Goal: Transaction & Acquisition: Book appointment/travel/reservation

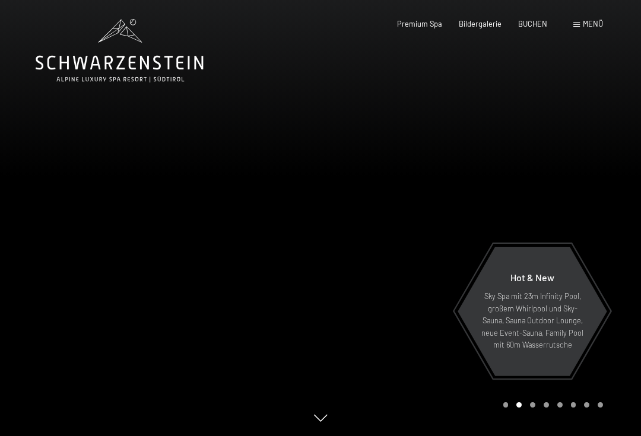
click at [584, 25] on span "Menü" at bounding box center [593, 23] width 20 height 9
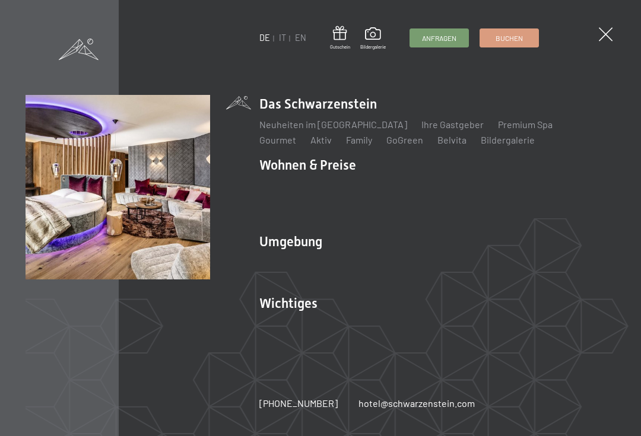
click at [454, 181] on link "Angebote" at bounding box center [455, 185] width 42 height 11
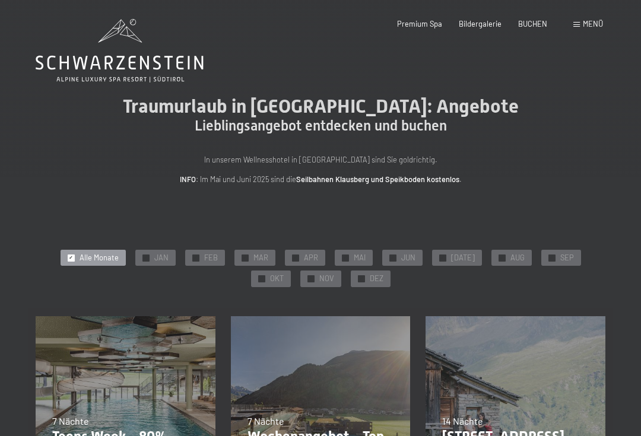
click at [560, 253] on span "SEP" at bounding box center [567, 258] width 14 height 11
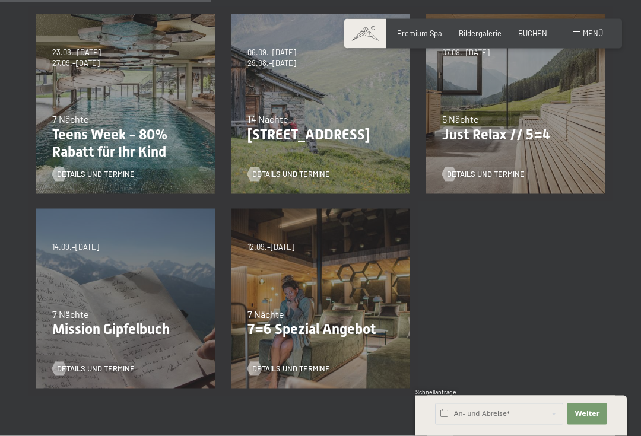
scroll to position [289, 0]
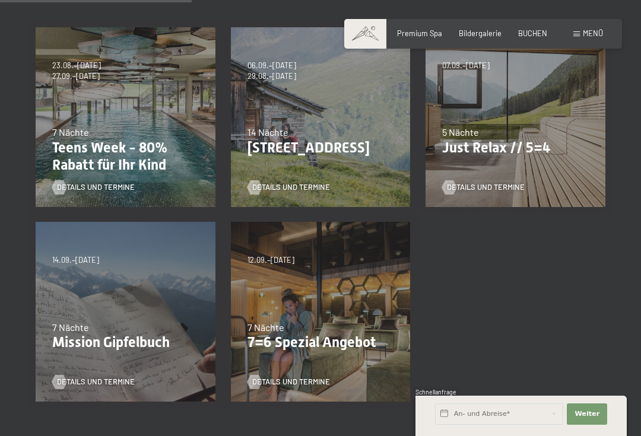
click at [487, 182] on span "Details und Termine" at bounding box center [486, 187] width 78 height 11
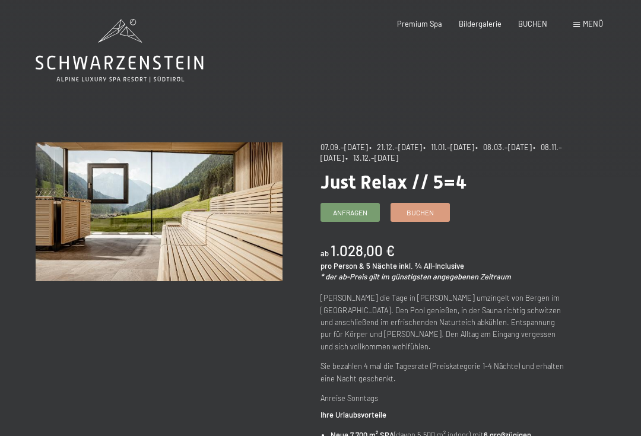
click at [582, 21] on div "Menü" at bounding box center [588, 24] width 30 height 11
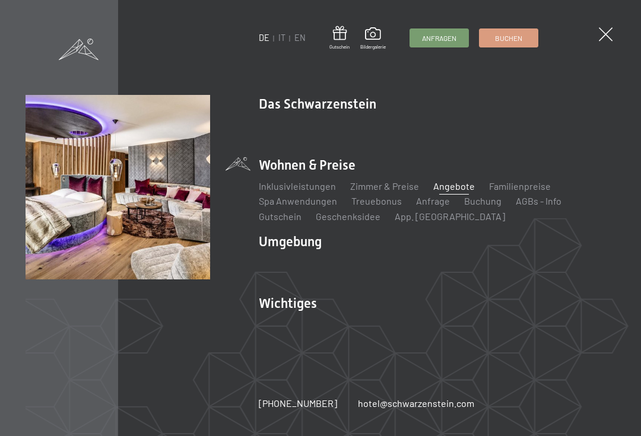
click at [379, 184] on link "Zimmer & Preise" at bounding box center [385, 185] width 69 height 11
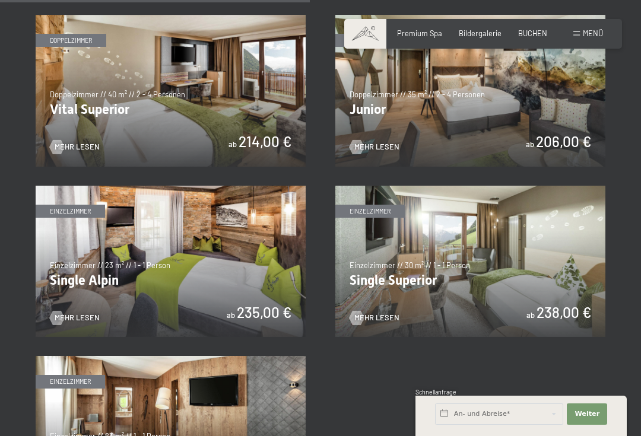
scroll to position [1301, 0]
click at [552, 279] on img at bounding box center [470, 262] width 270 height 152
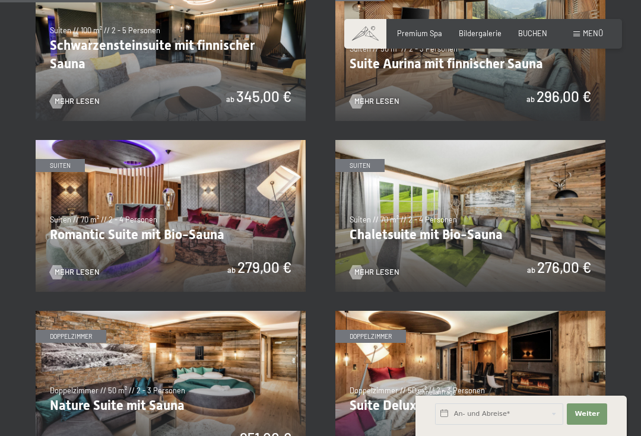
scroll to position [664, 0]
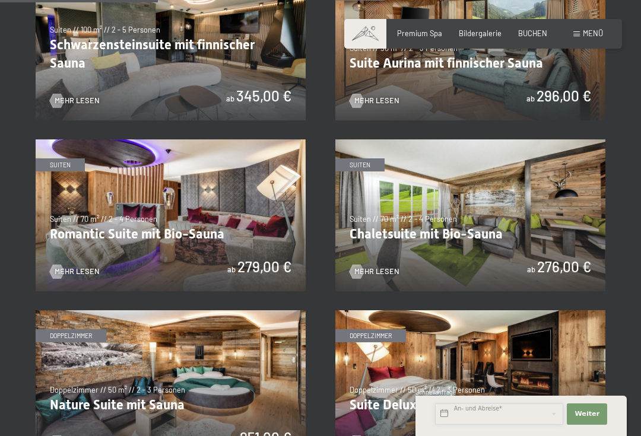
click at [480, 425] on input "text" at bounding box center [499, 414] width 128 height 21
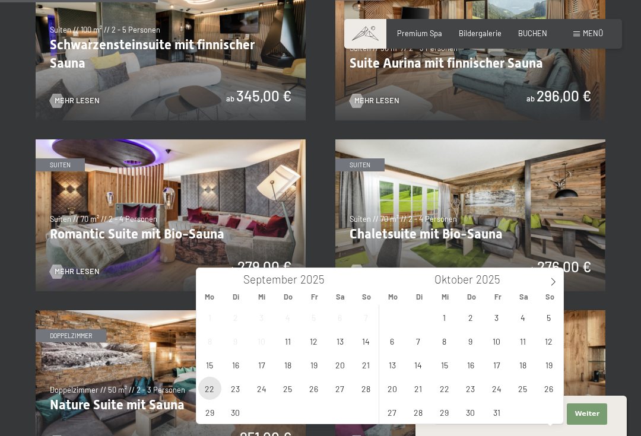
click at [202, 385] on span "22" at bounding box center [209, 388] width 23 height 23
click at [296, 386] on span "25" at bounding box center [287, 388] width 23 height 23
type input "Mo. 22.09.2025 - Do. 25.09.2025"
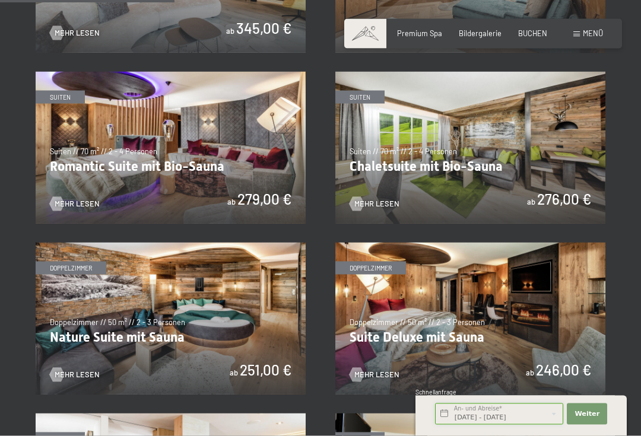
scroll to position [732, 0]
click at [595, 419] on span "Weiter" at bounding box center [587, 414] width 25 height 9
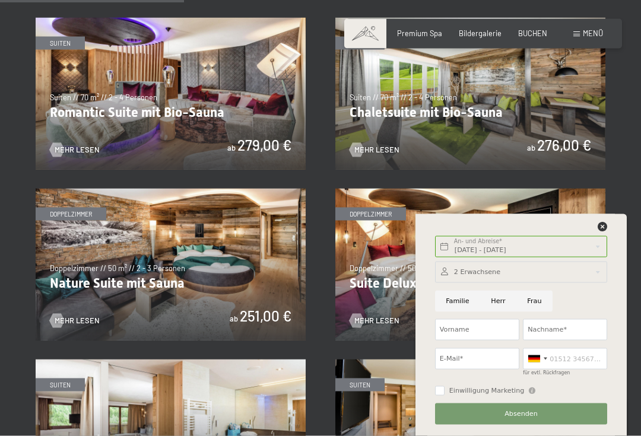
scroll to position [794, 0]
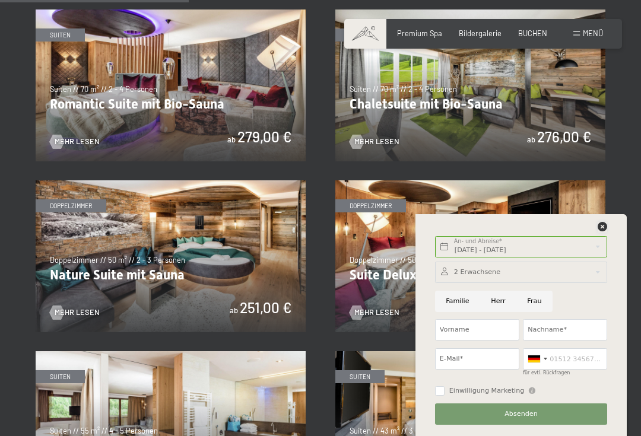
click at [607, 232] on icon at bounding box center [602, 226] width 9 height 9
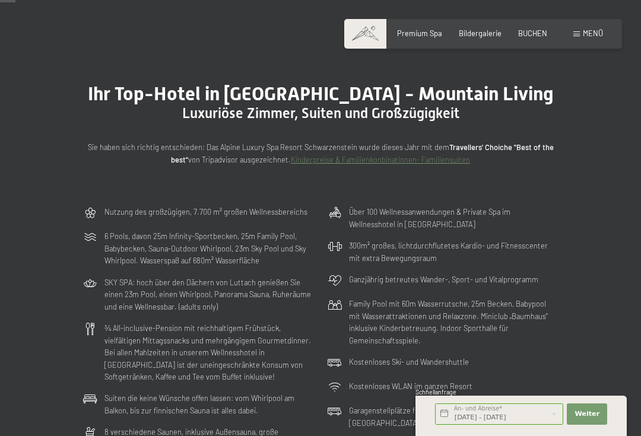
scroll to position [0, 0]
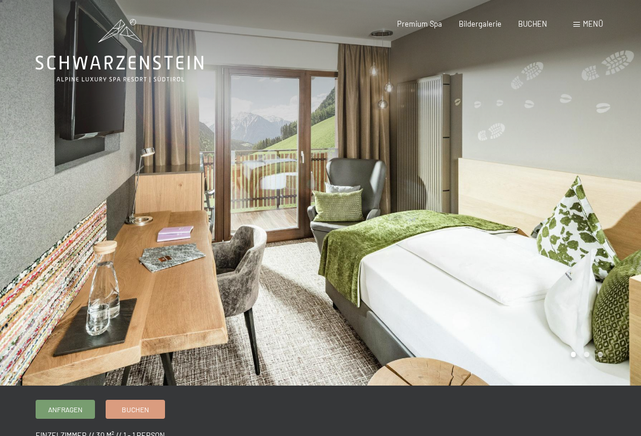
scroll to position [7, 0]
